Goal: Task Accomplishment & Management: Manage account settings

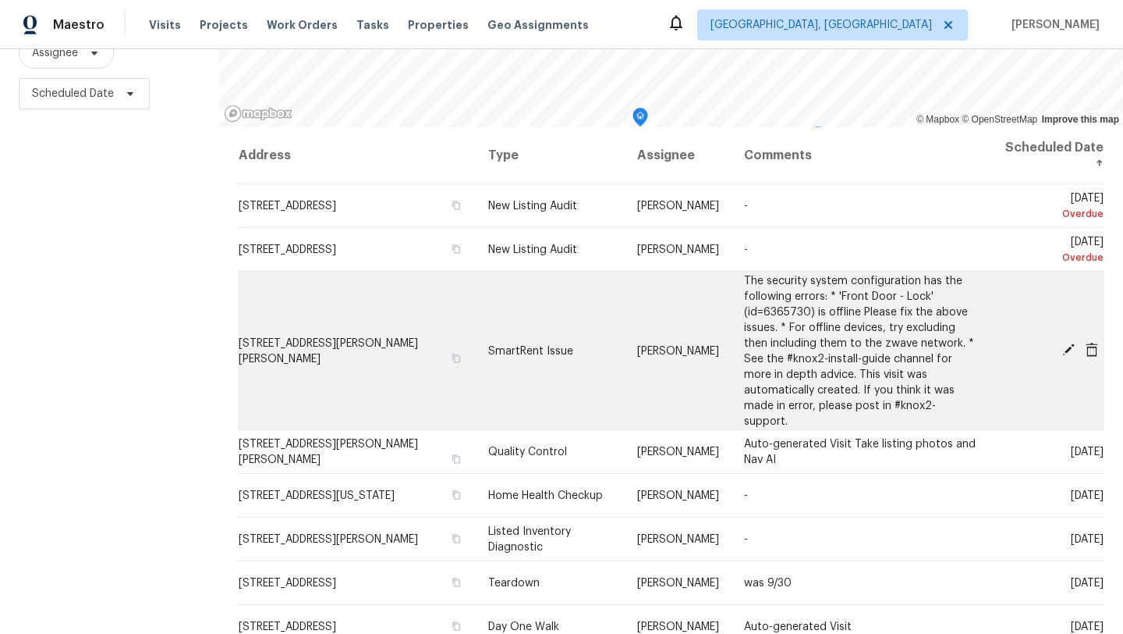
click at [1069, 343] on icon at bounding box center [1069, 349] width 12 height 12
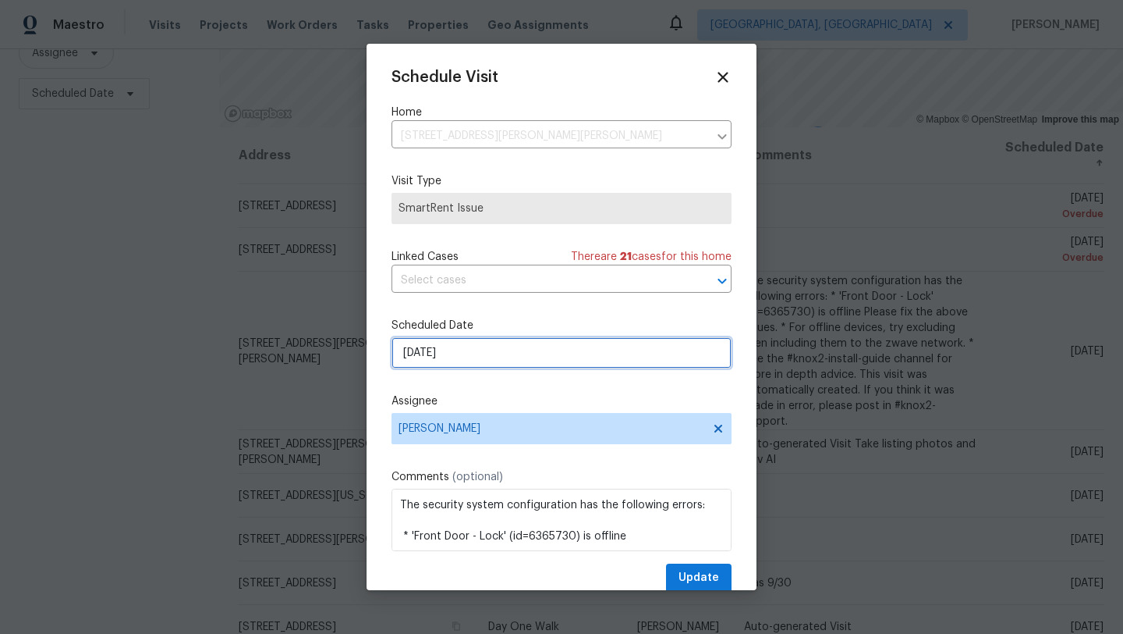
click at [475, 355] on input "[DATE]" at bounding box center [562, 352] width 340 height 31
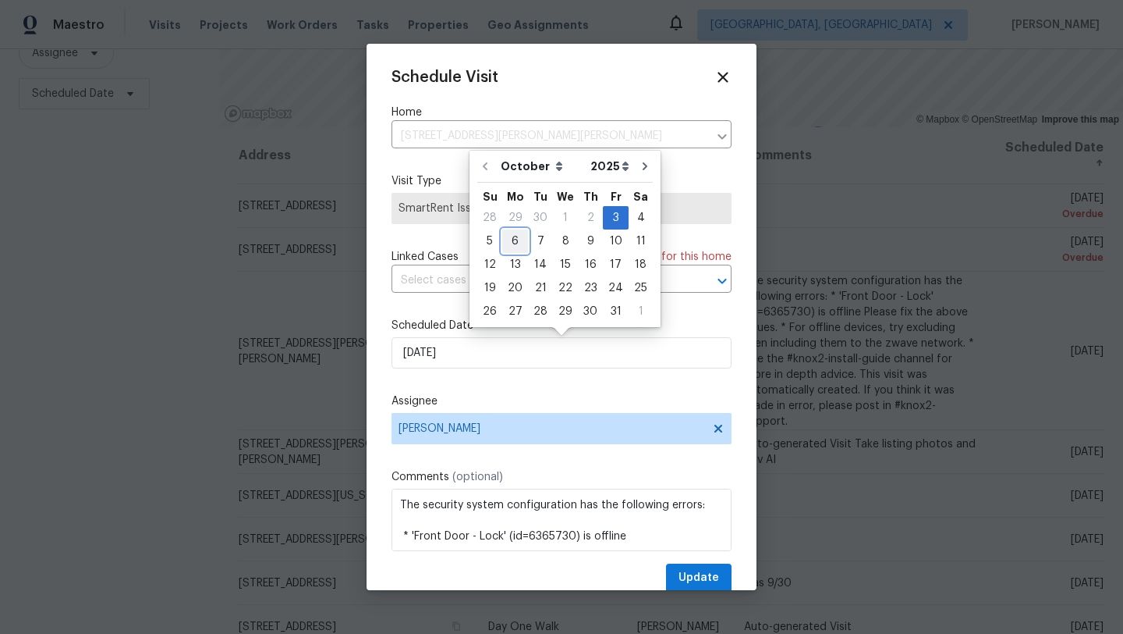
click at [512, 239] on div "6" at bounding box center [515, 241] width 26 height 22
type input "10/6/2025"
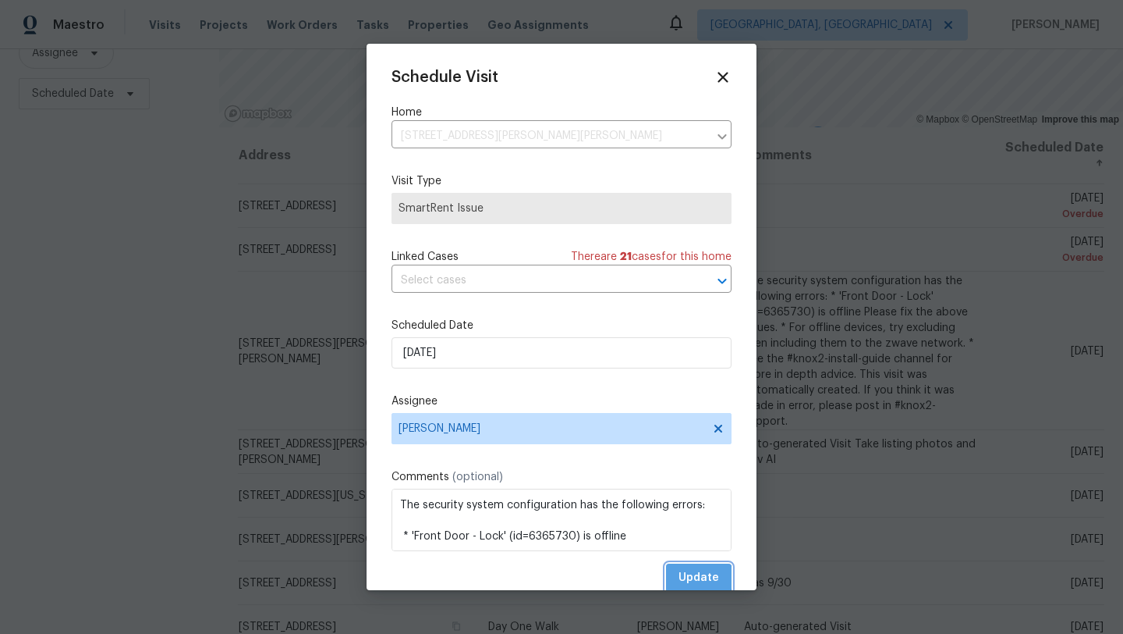
click at [697, 578] on span "Update" at bounding box center [699, 578] width 41 height 20
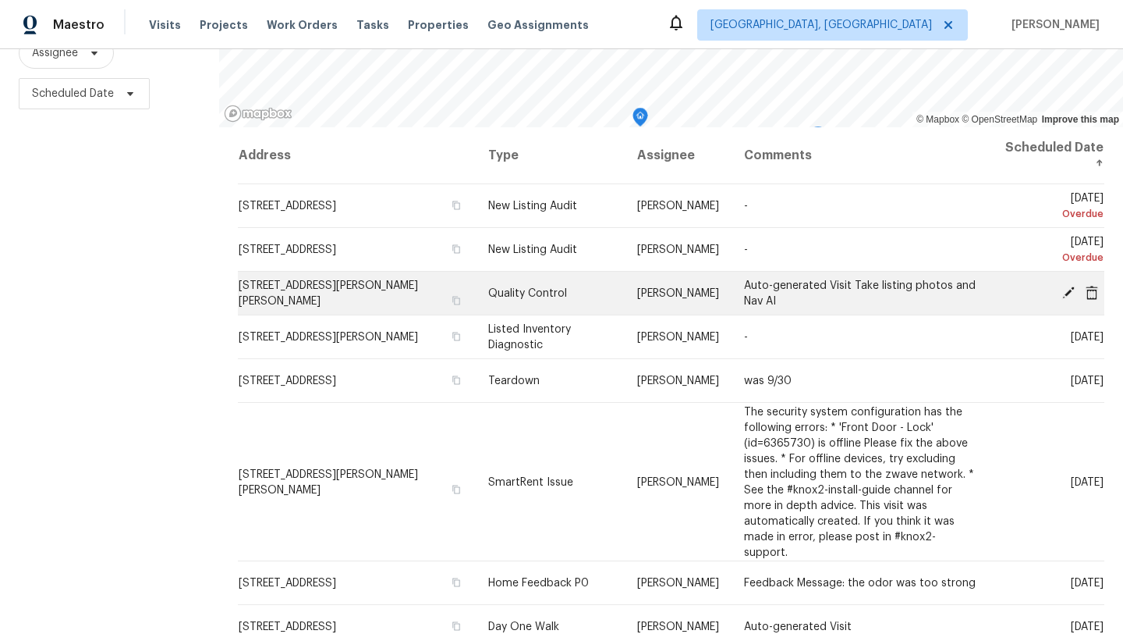
click at [1070, 292] on icon at bounding box center [1069, 292] width 14 height 14
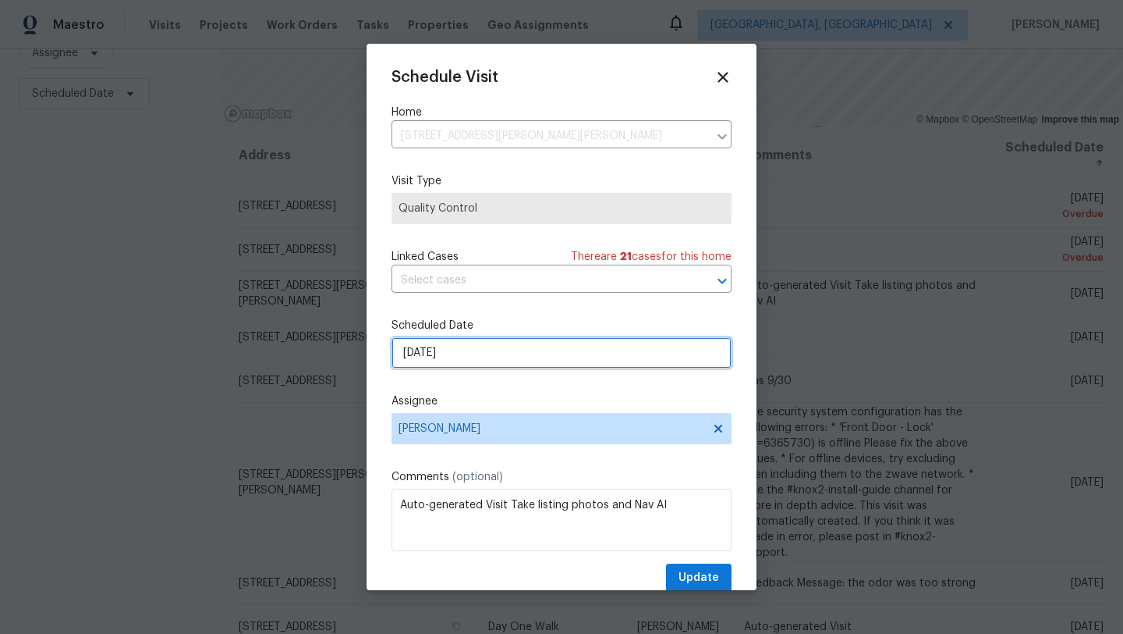
click at [467, 357] on input "[DATE]" at bounding box center [562, 352] width 340 height 31
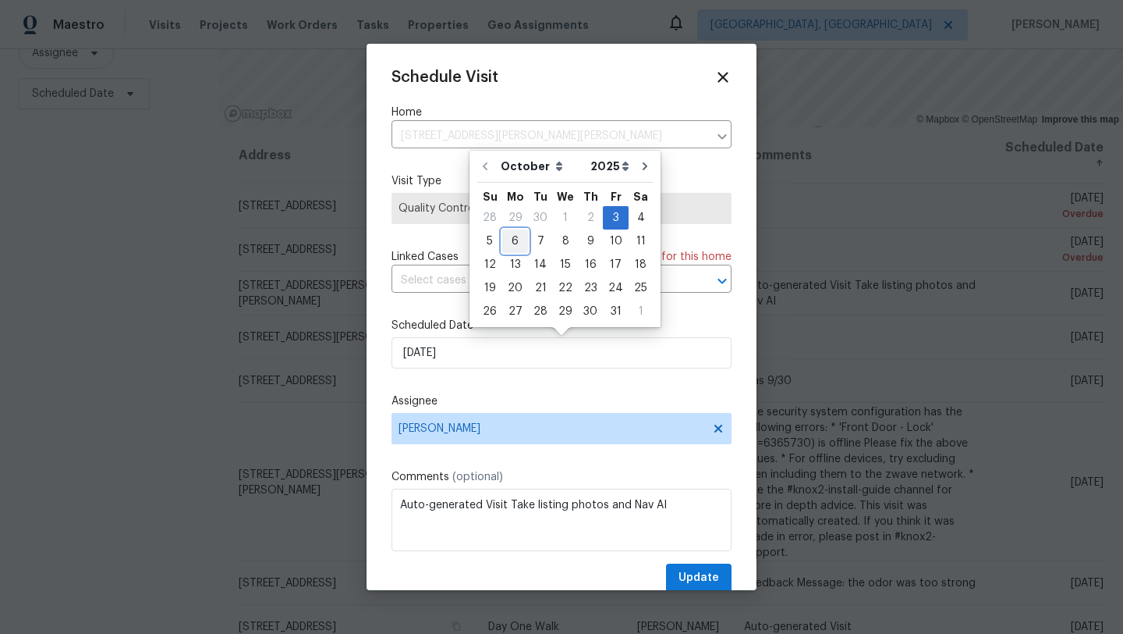
click at [514, 240] on div "6" at bounding box center [515, 241] width 26 height 22
type input "10/6/2025"
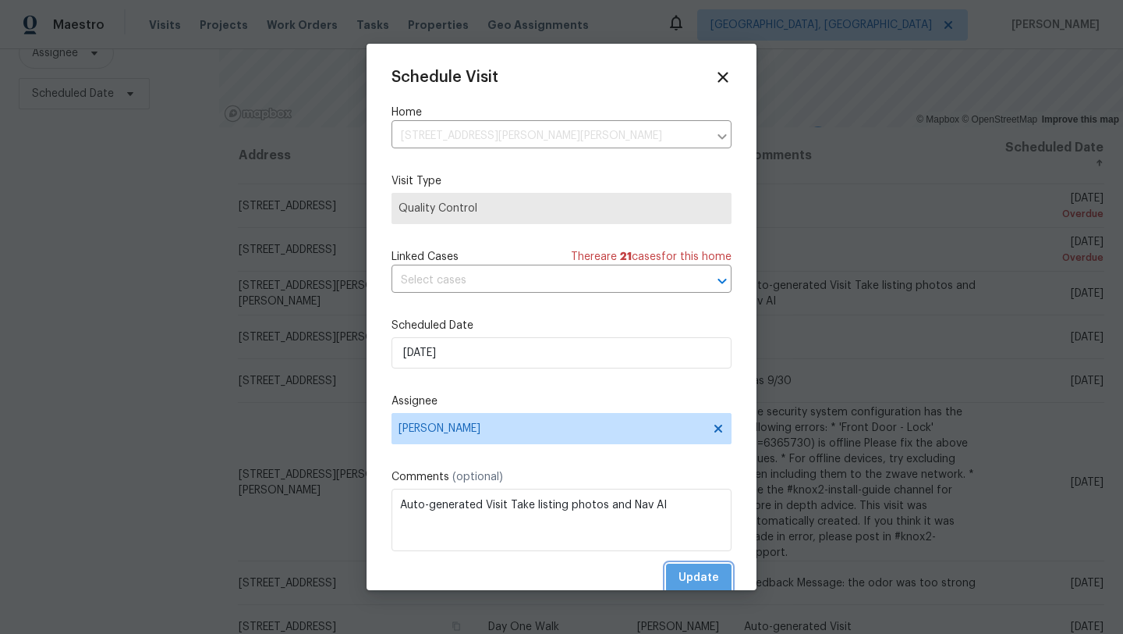
click at [700, 577] on span "Update" at bounding box center [699, 578] width 41 height 20
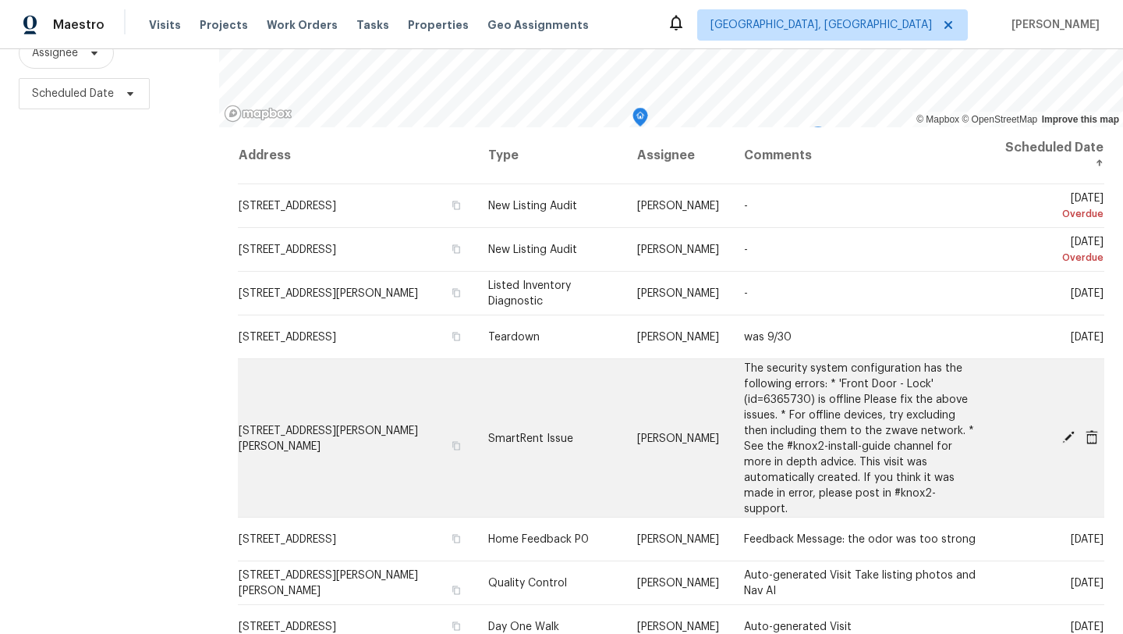
click at [1095, 429] on icon at bounding box center [1092, 436] width 12 height 14
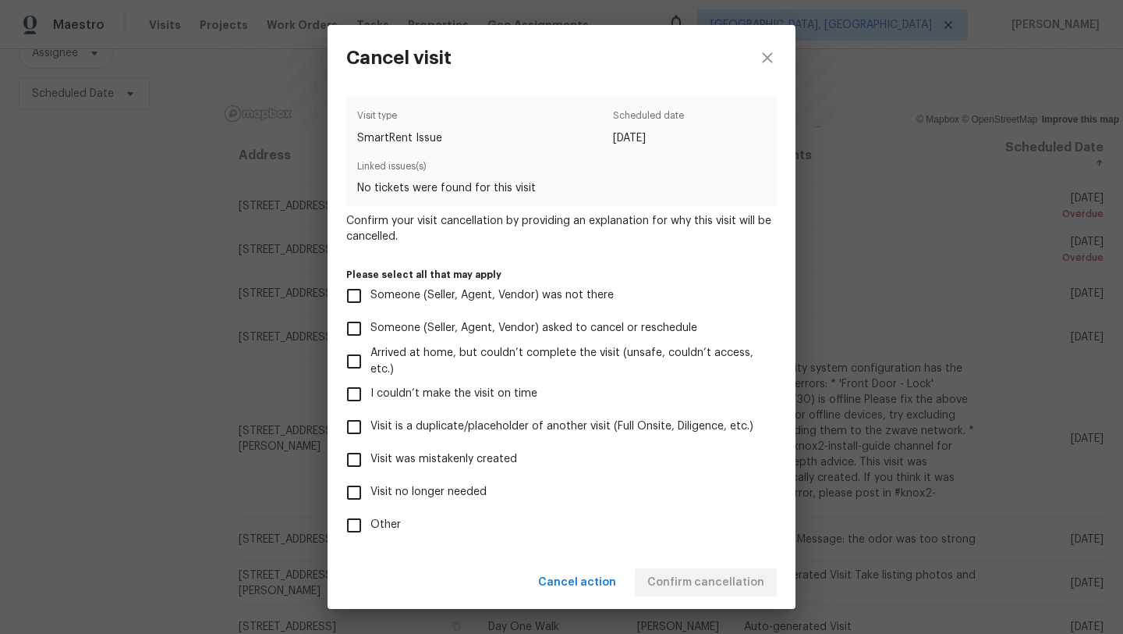
click at [350, 462] on input "Visit was mistakenly created" at bounding box center [354, 459] width 33 height 33
checkbox input "true"
click at [730, 587] on span "Confirm cancellation" at bounding box center [706, 583] width 117 height 20
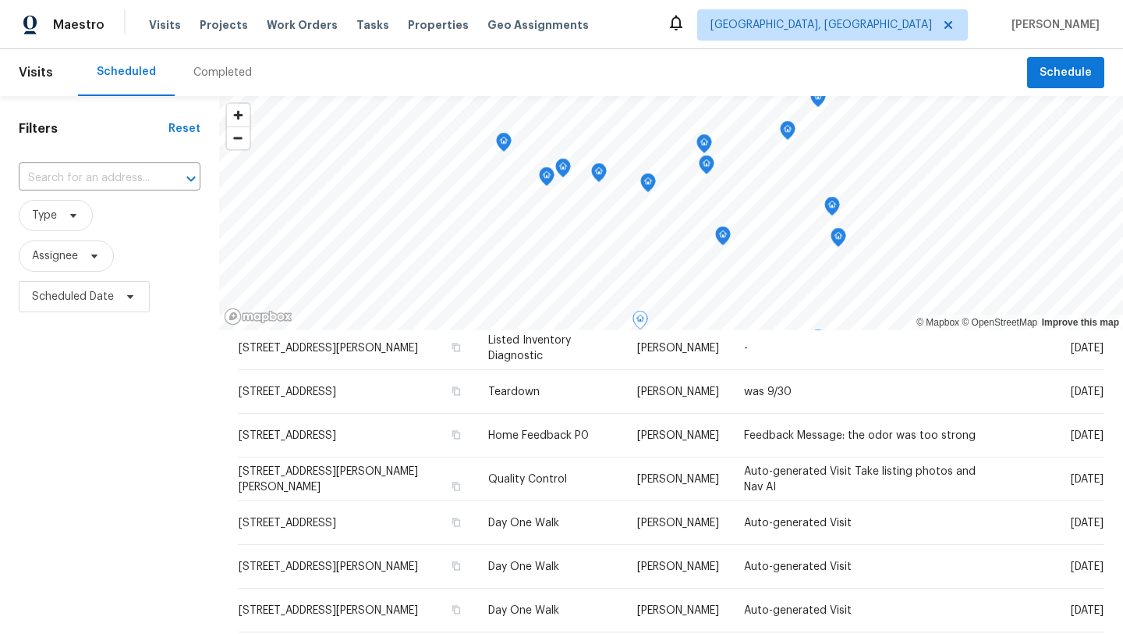
scroll to position [149, 0]
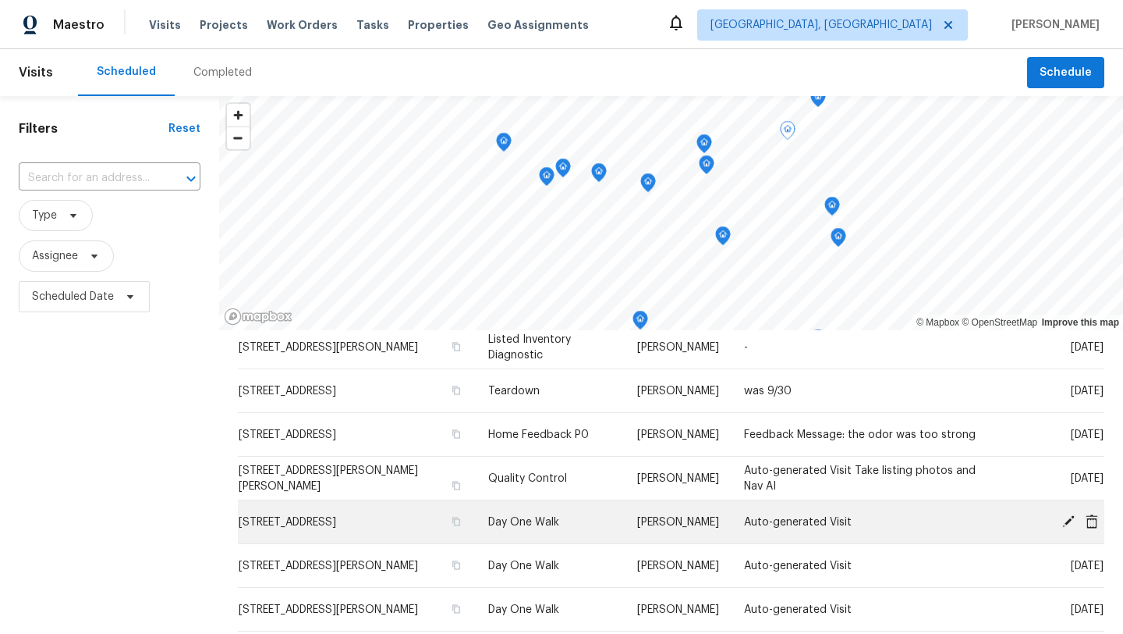
click at [1071, 514] on icon at bounding box center [1069, 520] width 14 height 14
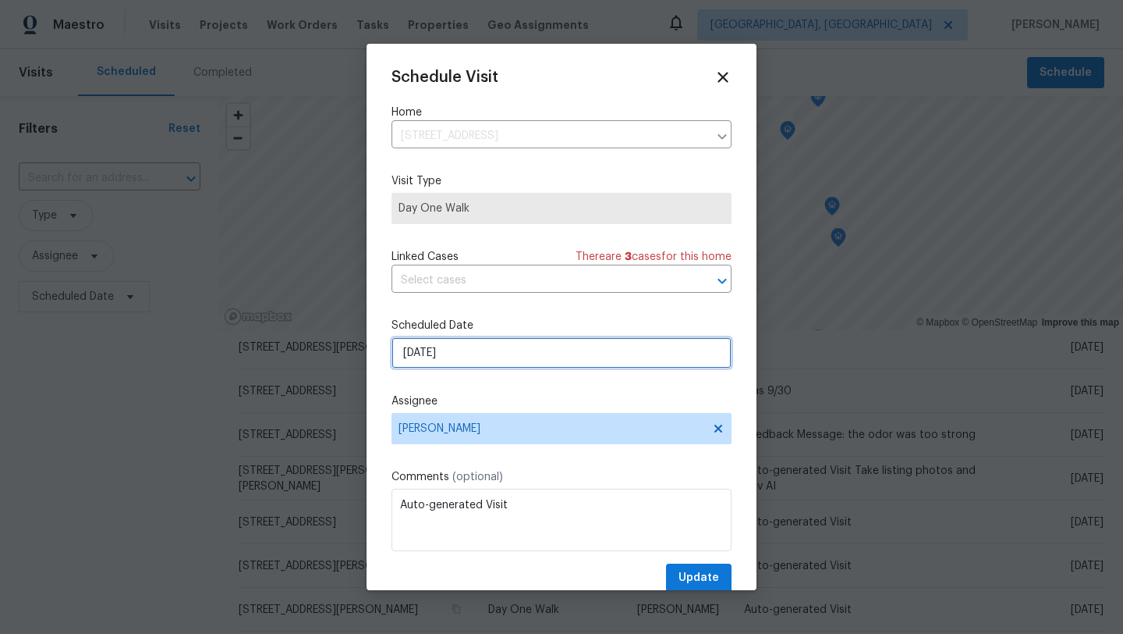
click at [480, 362] on input "10/6/2025" at bounding box center [562, 352] width 340 height 31
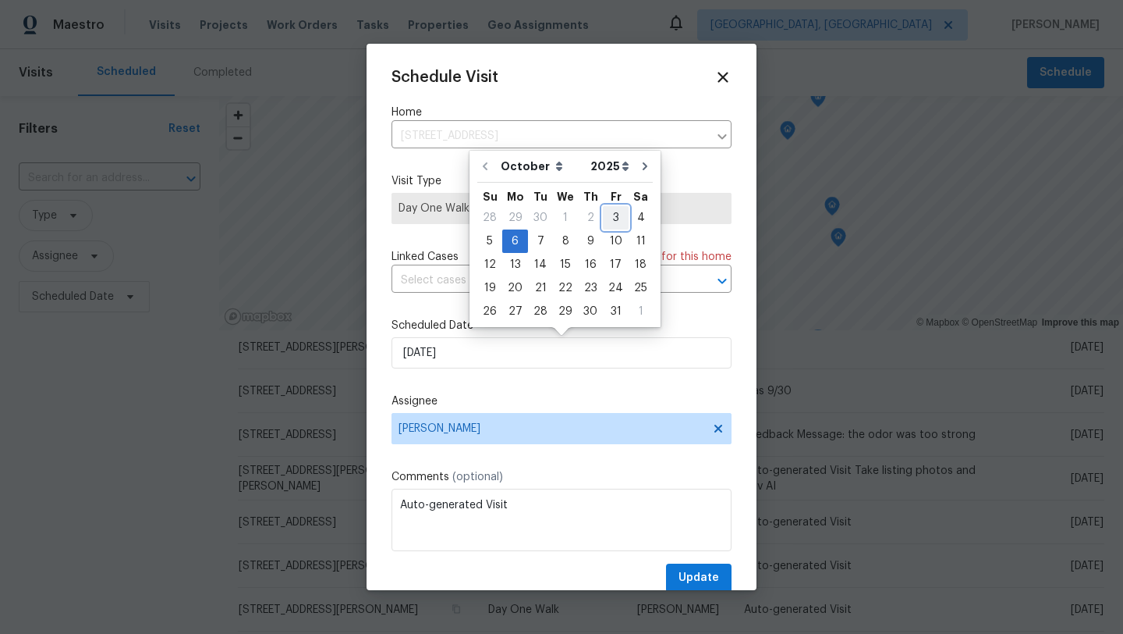
click at [607, 211] on div "3" at bounding box center [616, 218] width 26 height 22
type input "[DATE]"
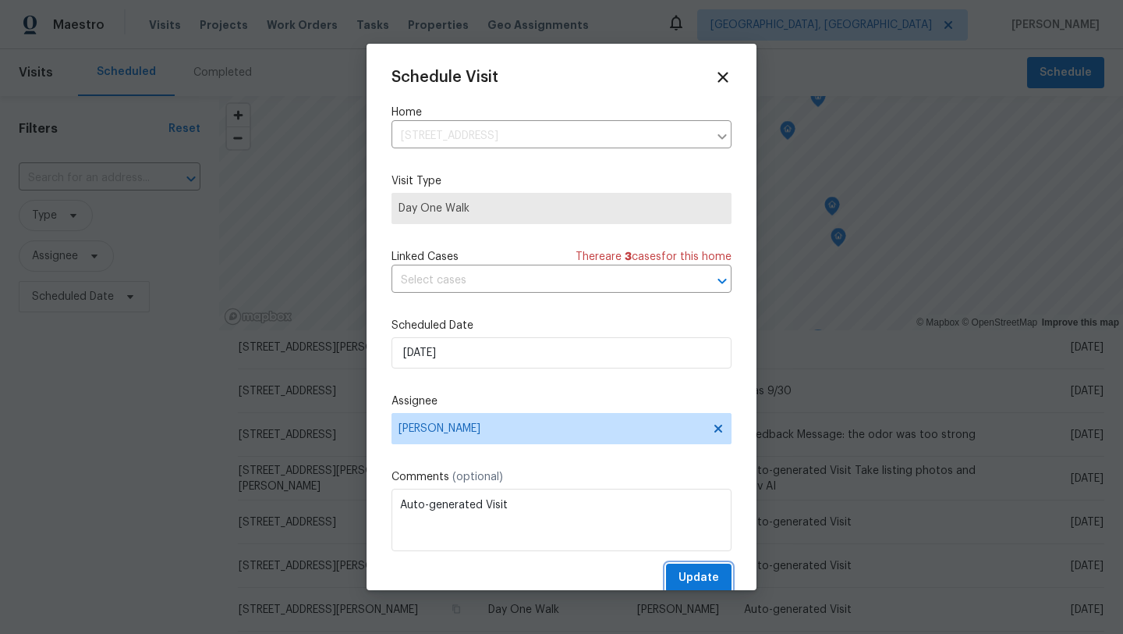
click at [694, 577] on span "Update" at bounding box center [699, 578] width 41 height 20
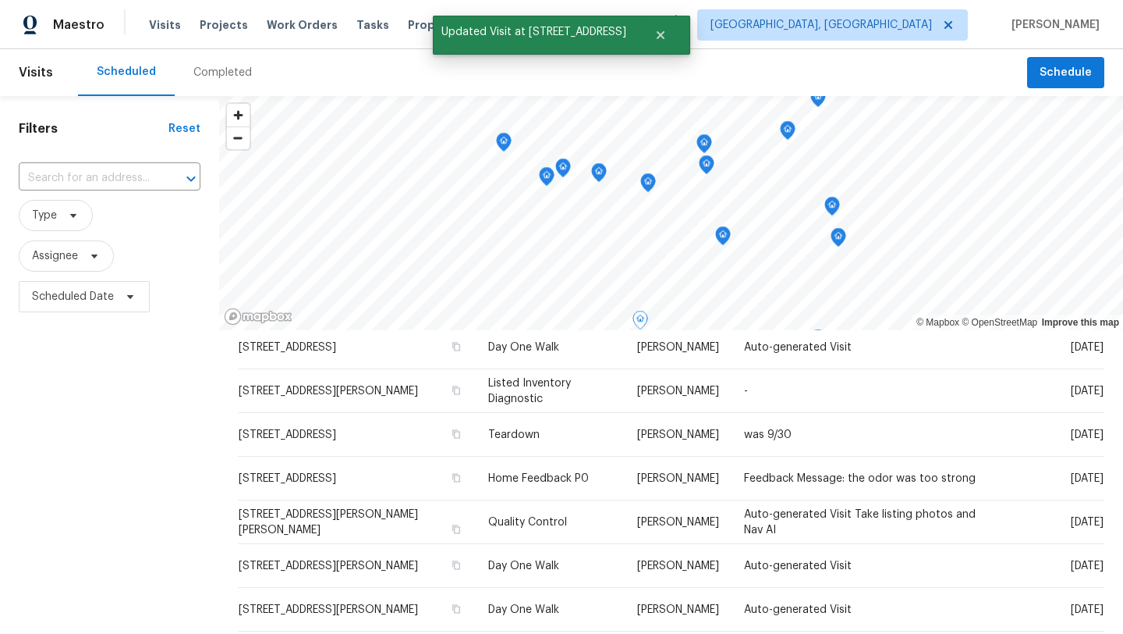
scroll to position [0, 0]
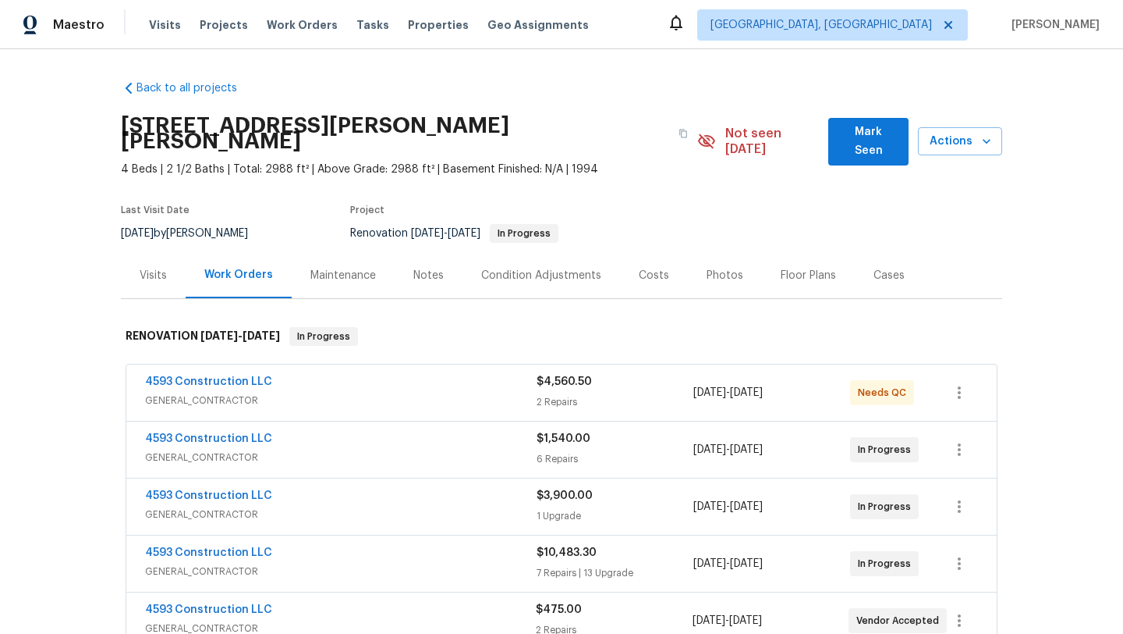
click at [433, 268] on div "Notes" at bounding box center [429, 276] width 30 height 16
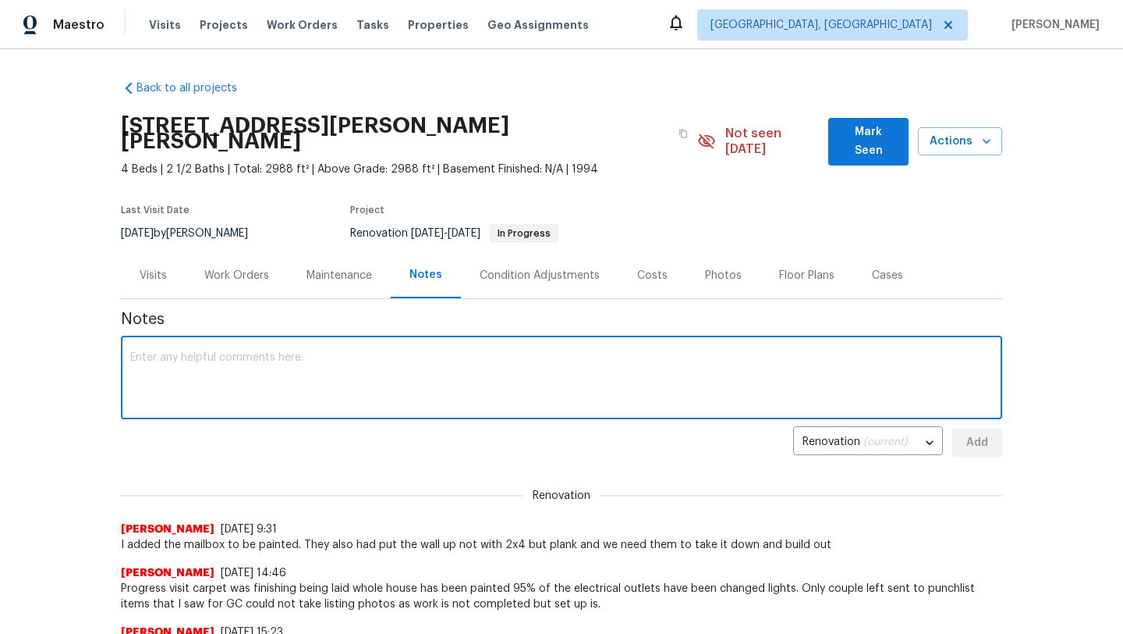
click at [259, 360] on textarea at bounding box center [561, 379] width 863 height 55
type textarea "G"
type textarea "Spoke to GC and the refinishers are coming Sat for the floors and no one can wa…"
click at [977, 435] on span "Add" at bounding box center [977, 443] width 25 height 20
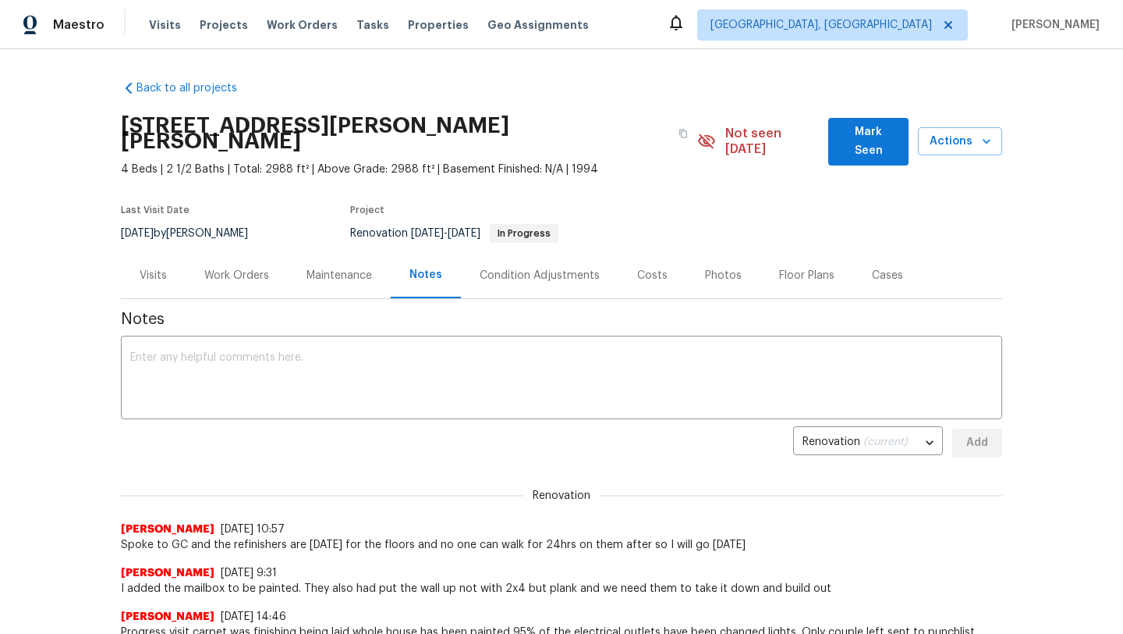
click at [868, 129] on span "Mark Seen" at bounding box center [868, 141] width 55 height 38
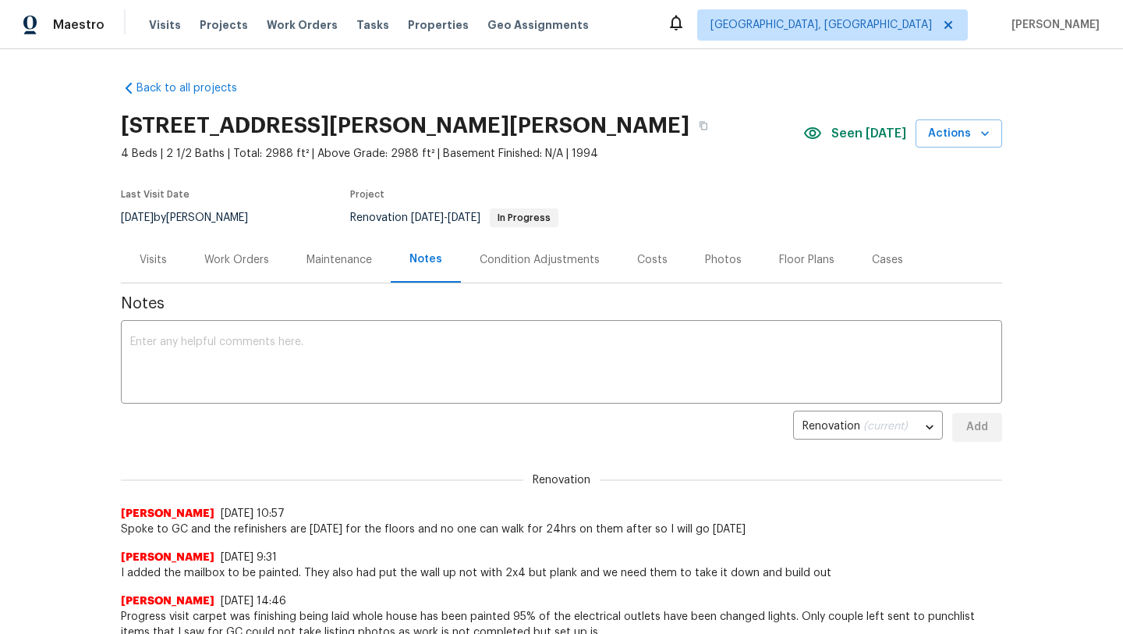
click at [150, 256] on div "Visits" at bounding box center [153, 260] width 27 height 16
